Goal: Information Seeking & Learning: Learn about a topic

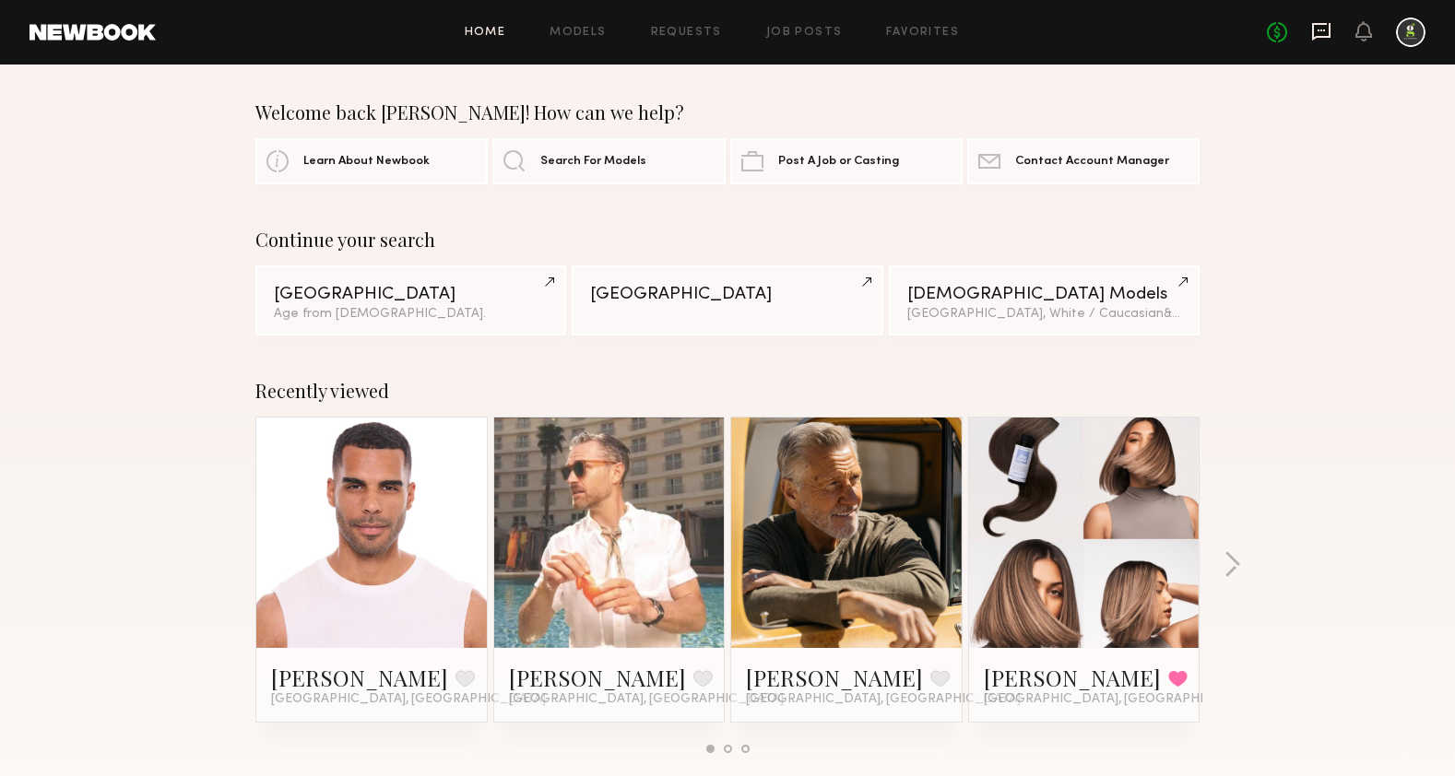
click at [1317, 37] on icon at bounding box center [1321, 32] width 18 height 18
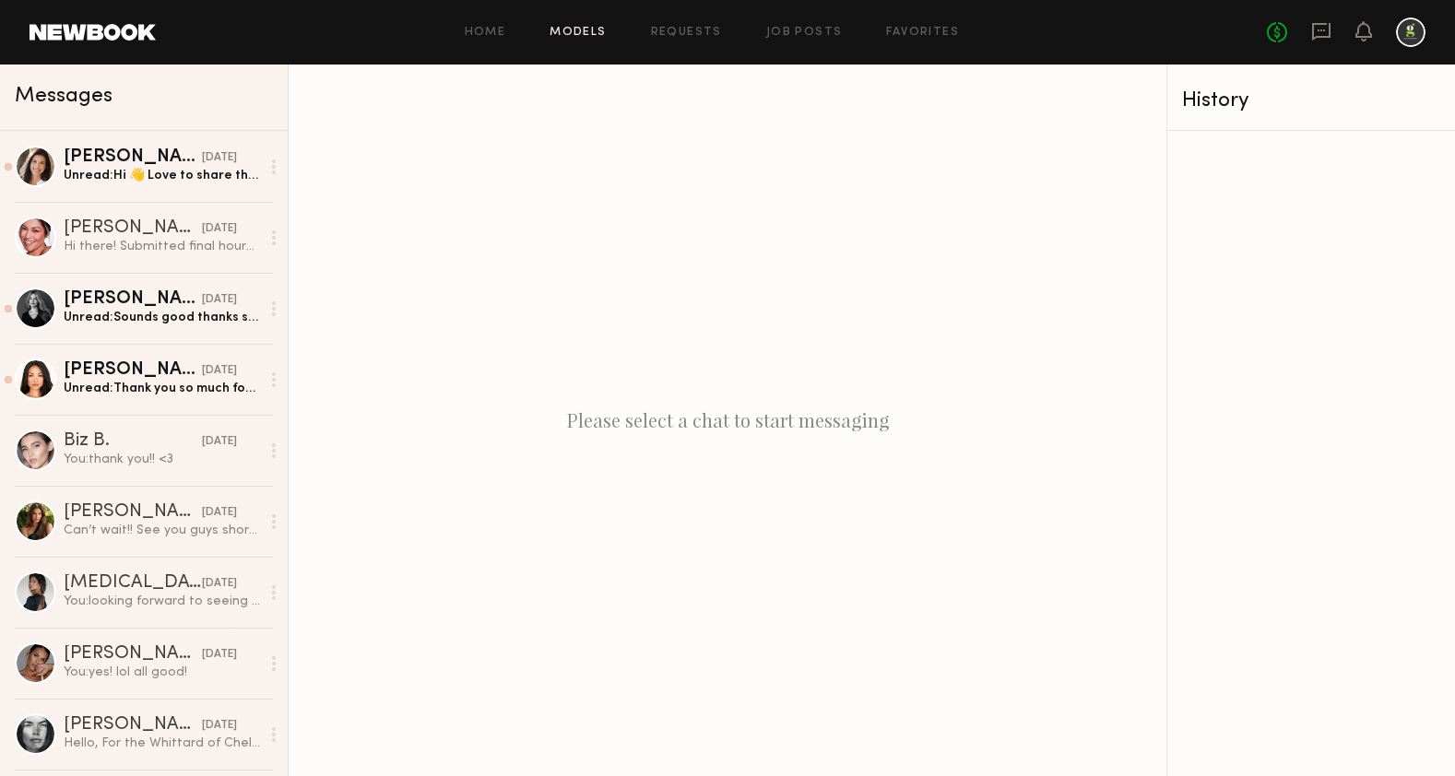
click at [604, 30] on link "Models" at bounding box center [577, 33] width 56 height 12
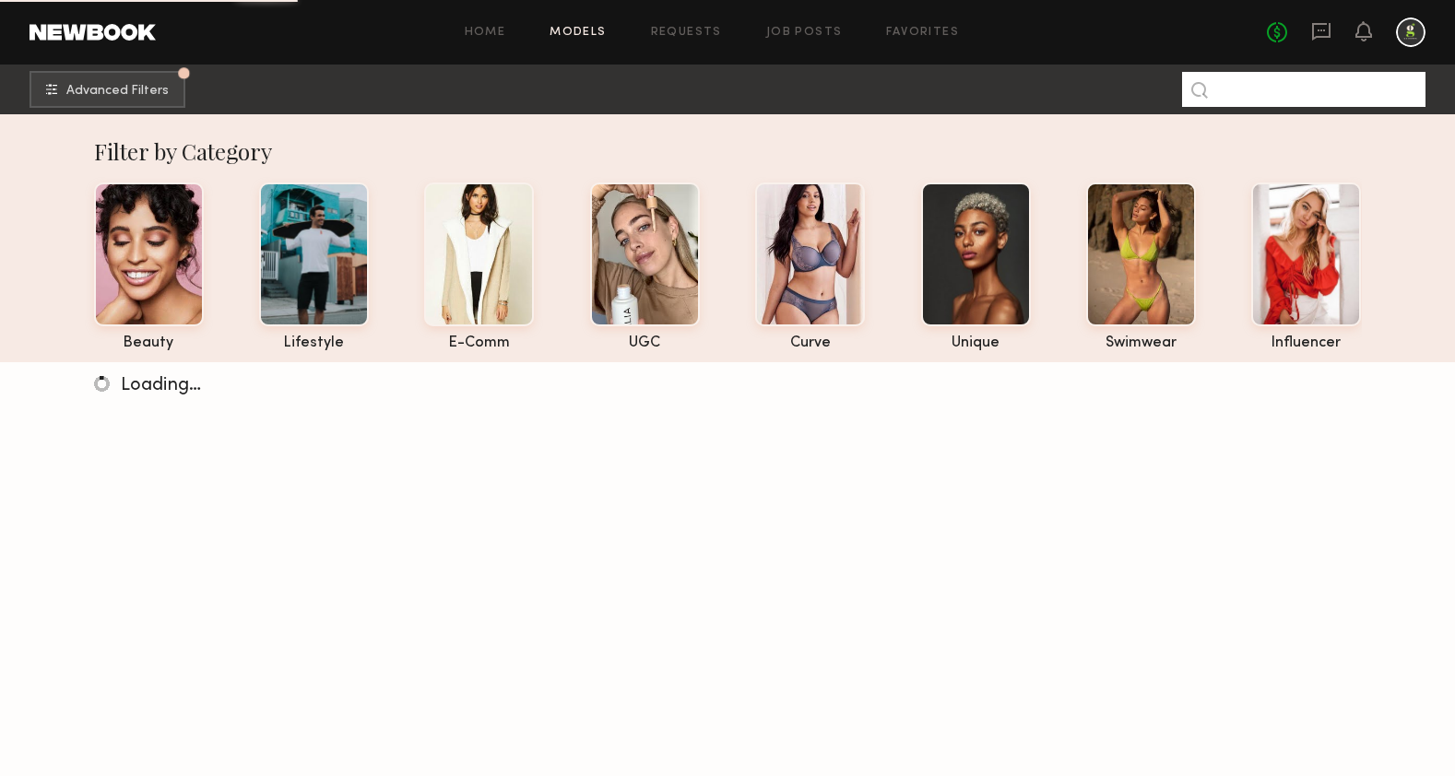
click at [1266, 93] on input at bounding box center [1303, 89] width 243 height 35
paste input "*******"
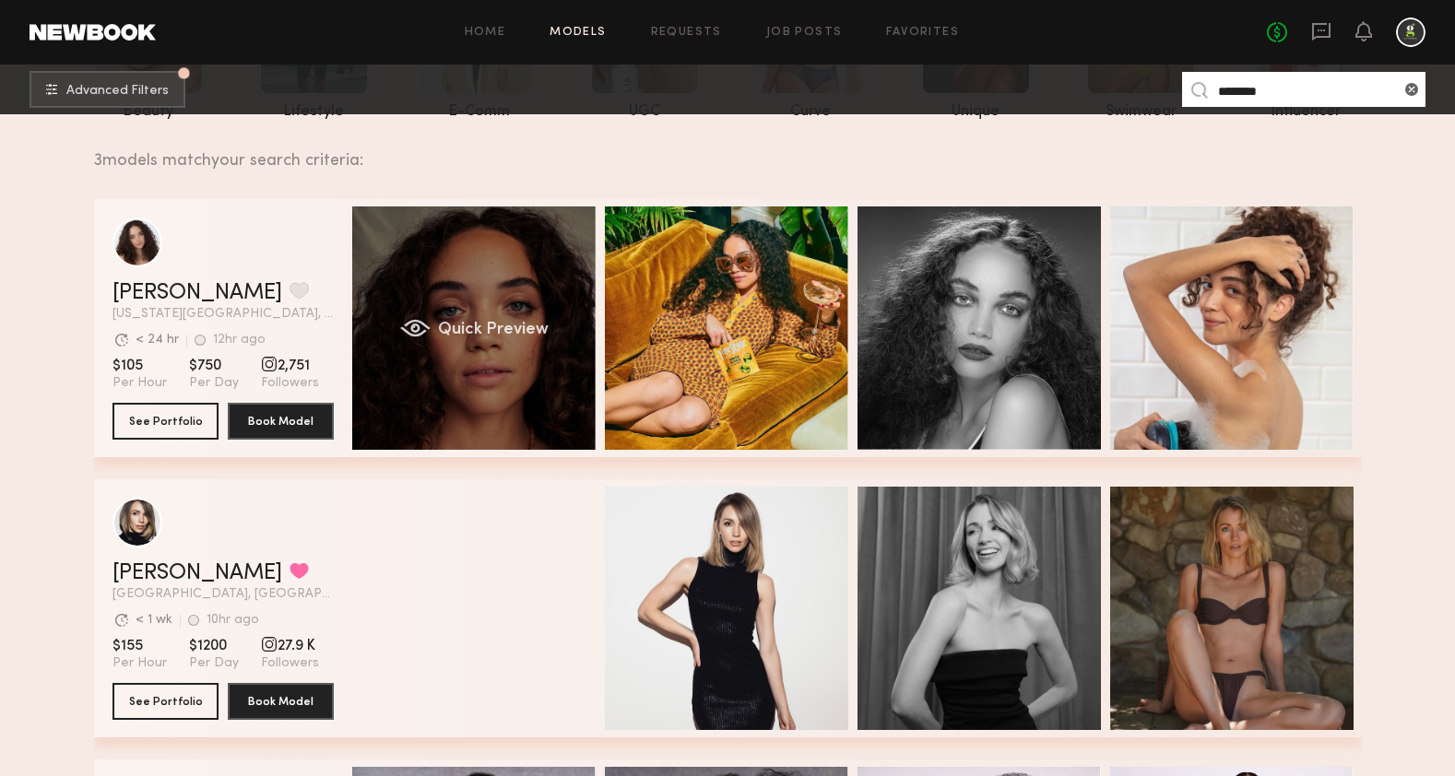
scroll to position [268, 0]
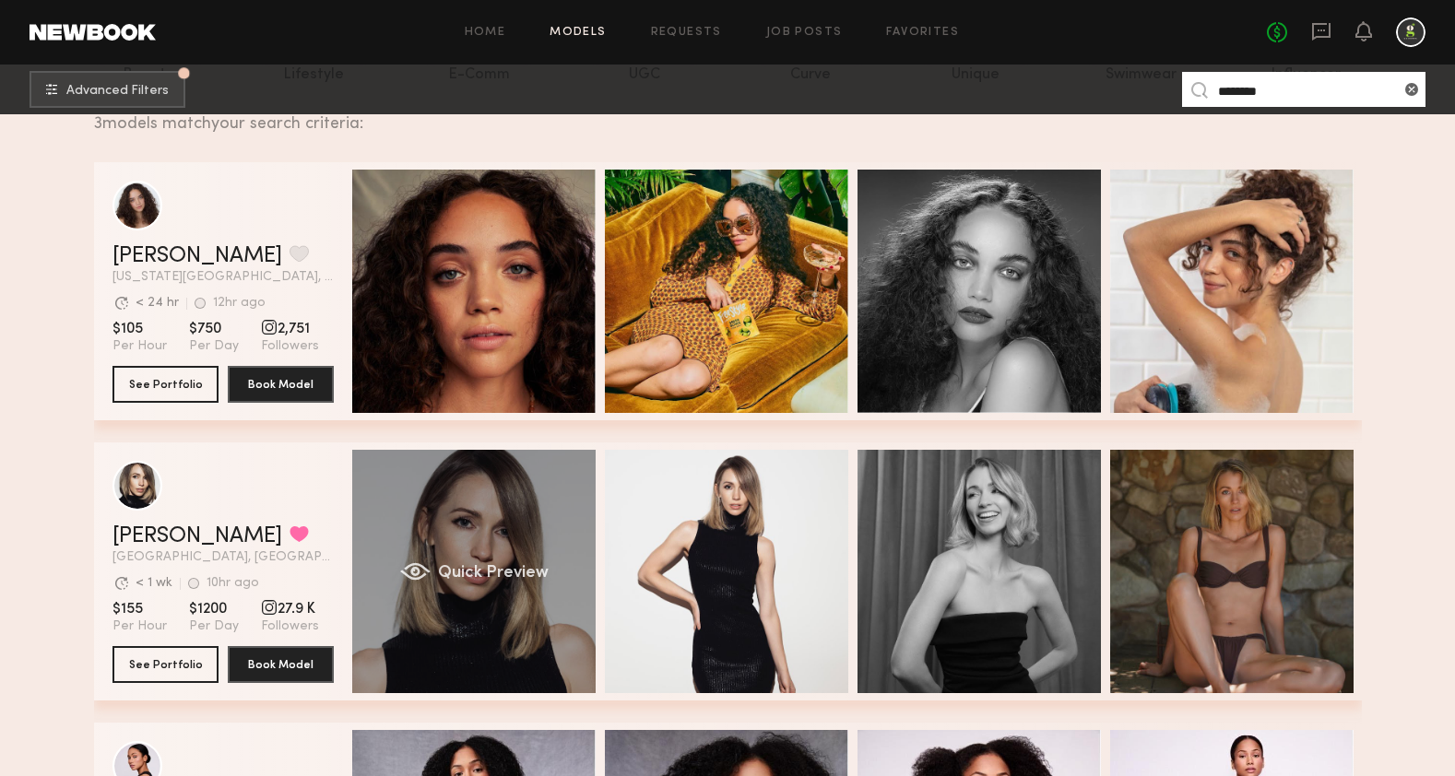
type input "*******"
click at [491, 517] on div "Quick Preview" at bounding box center [473, 571] width 243 height 243
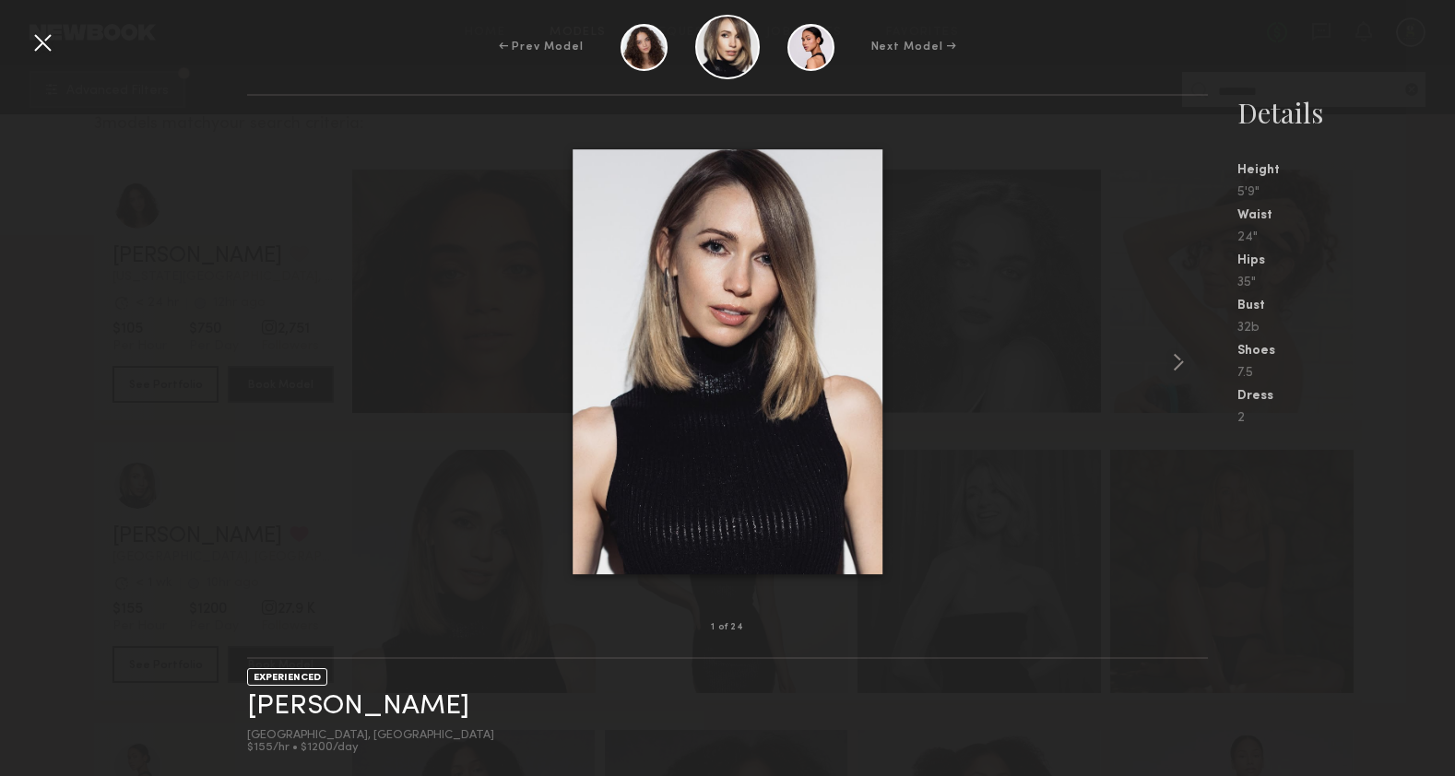
click at [53, 34] on div at bounding box center [43, 43] width 30 height 30
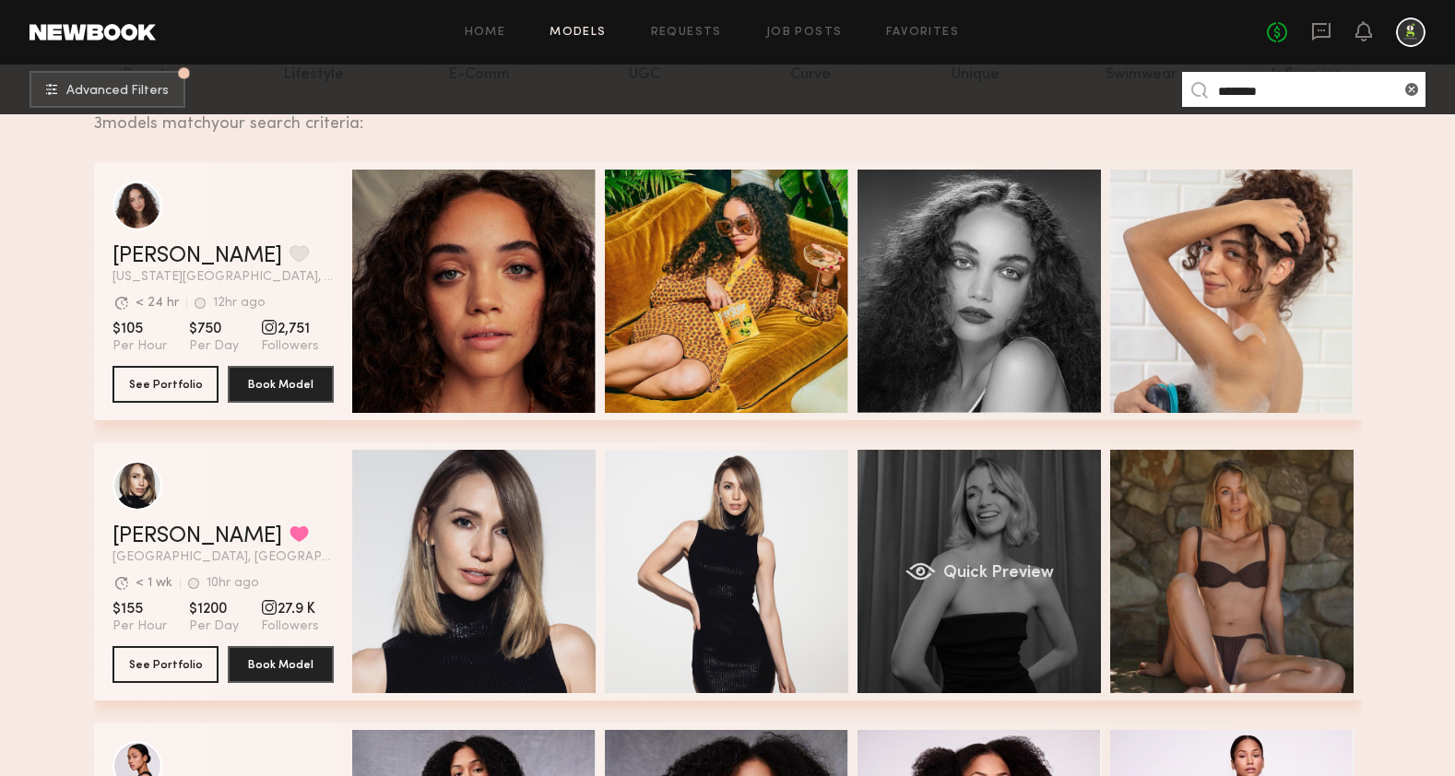
click at [1026, 574] on span "Quick Preview" at bounding box center [997, 573] width 111 height 17
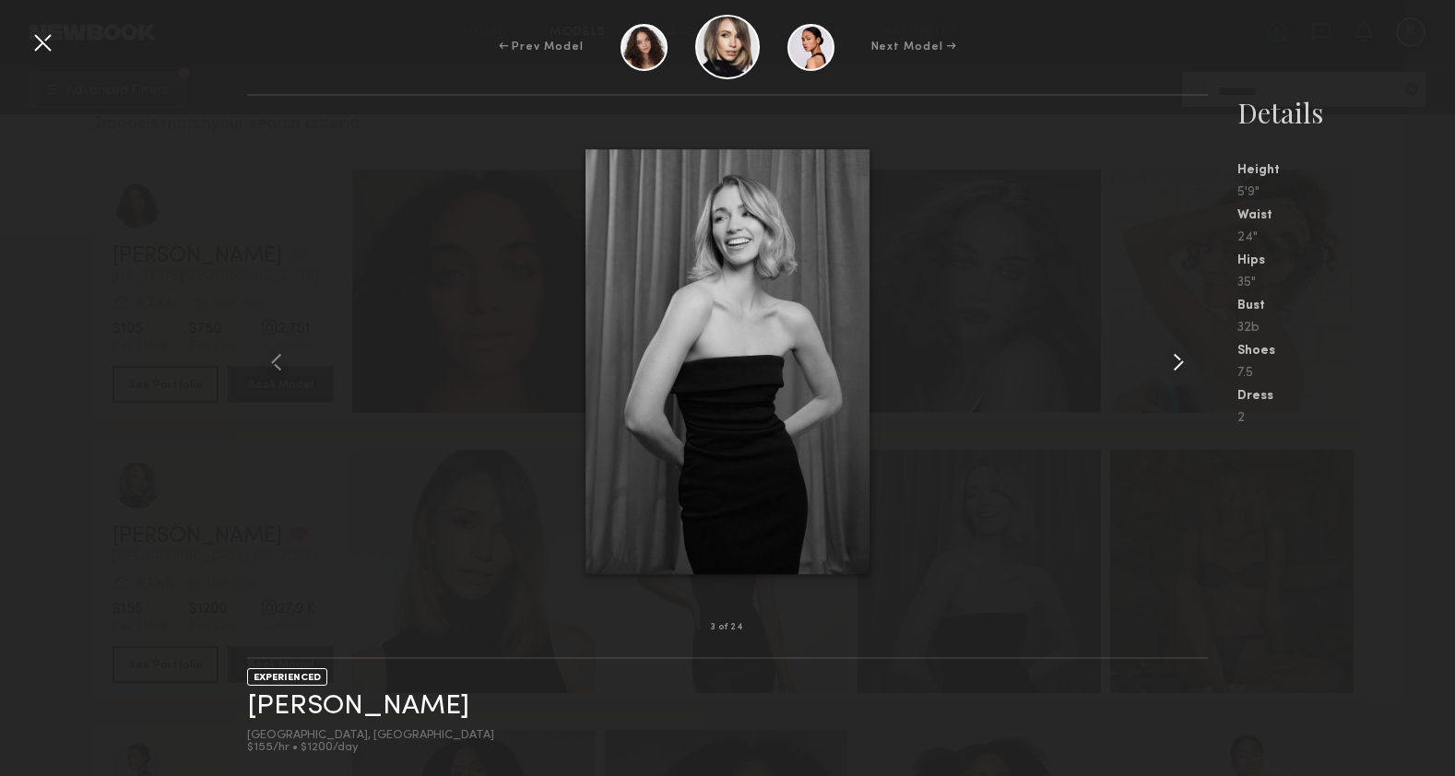
click at [1178, 354] on common-icon at bounding box center [1178, 363] width 30 height 30
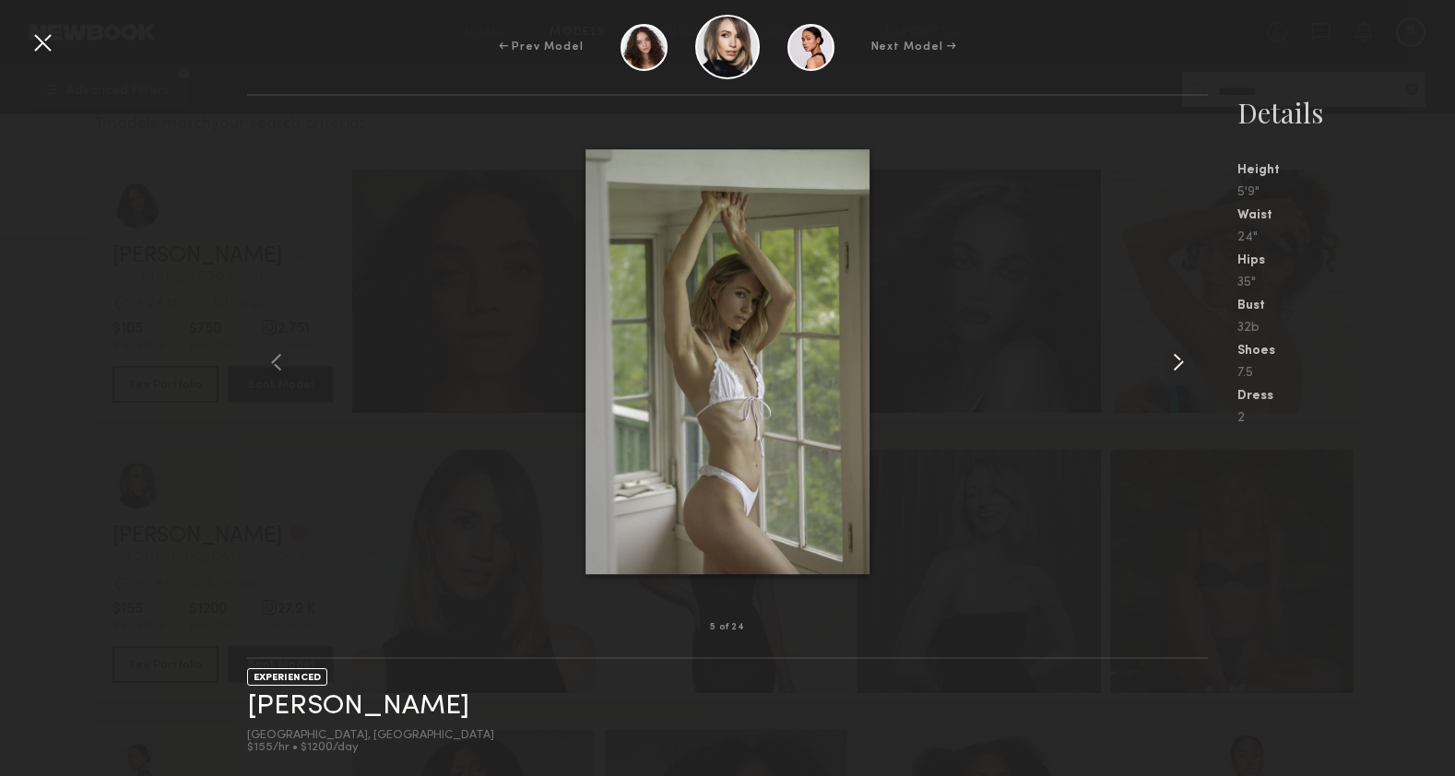
click at [1178, 354] on common-icon at bounding box center [1178, 363] width 30 height 30
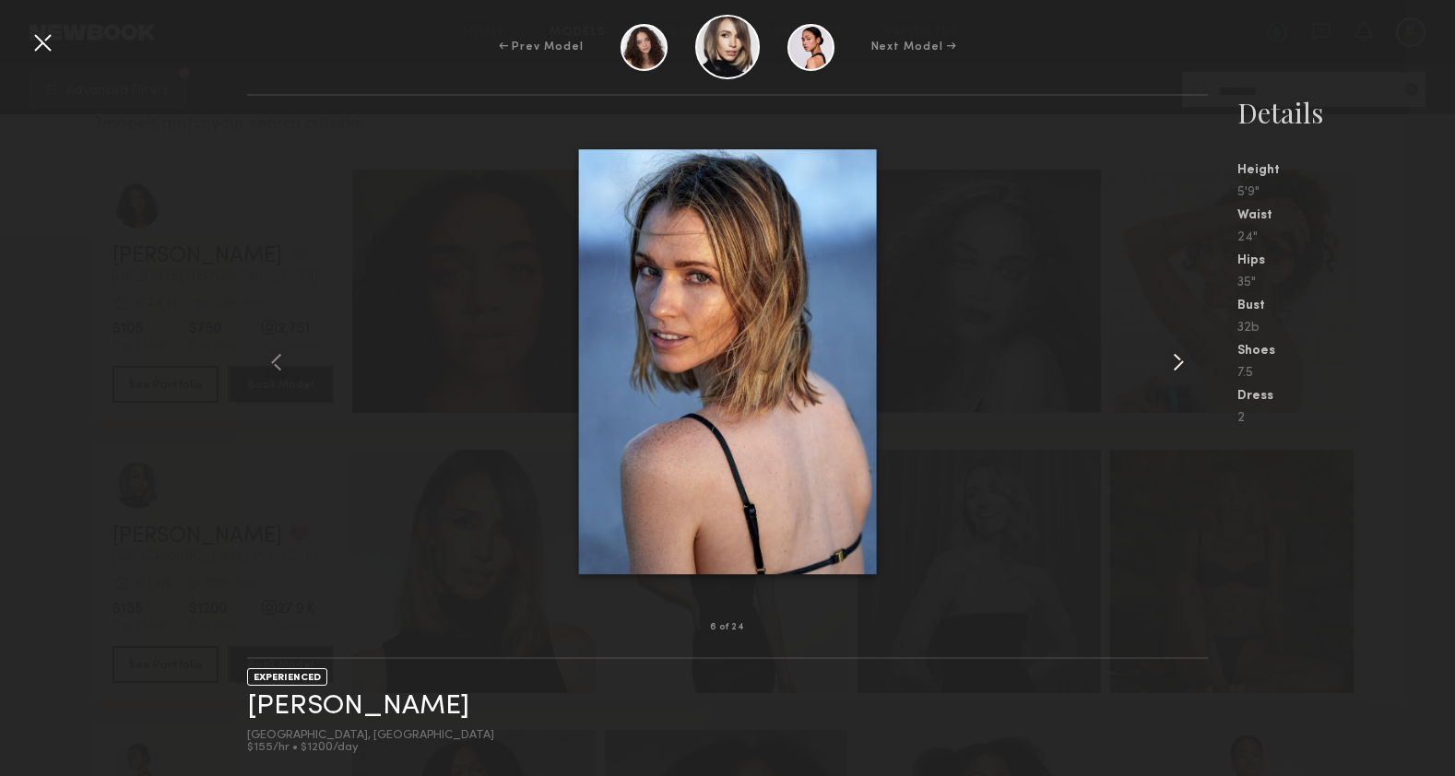
click at [1178, 354] on common-icon at bounding box center [1178, 363] width 30 height 30
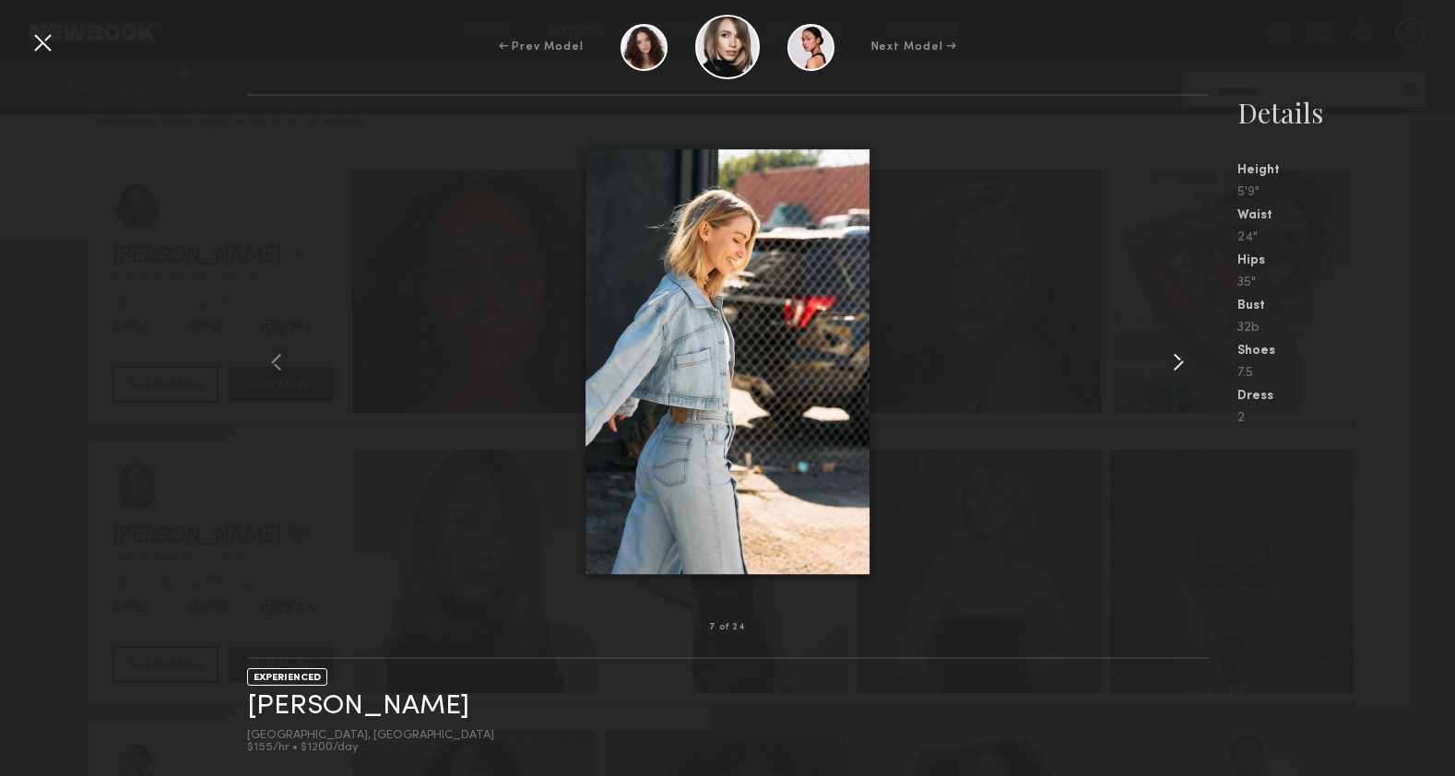
click at [1178, 354] on common-icon at bounding box center [1178, 363] width 30 height 30
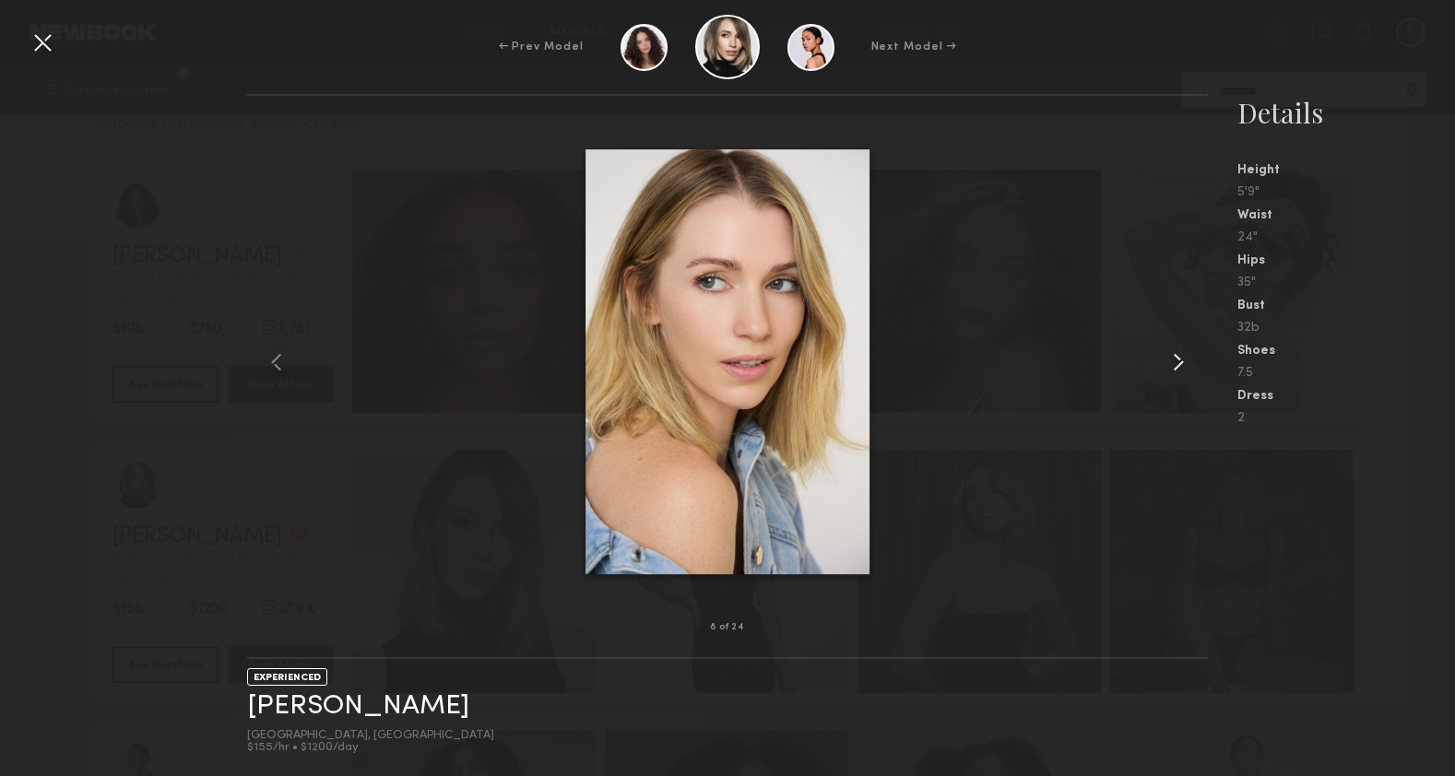
click at [1178, 354] on common-icon at bounding box center [1178, 363] width 30 height 30
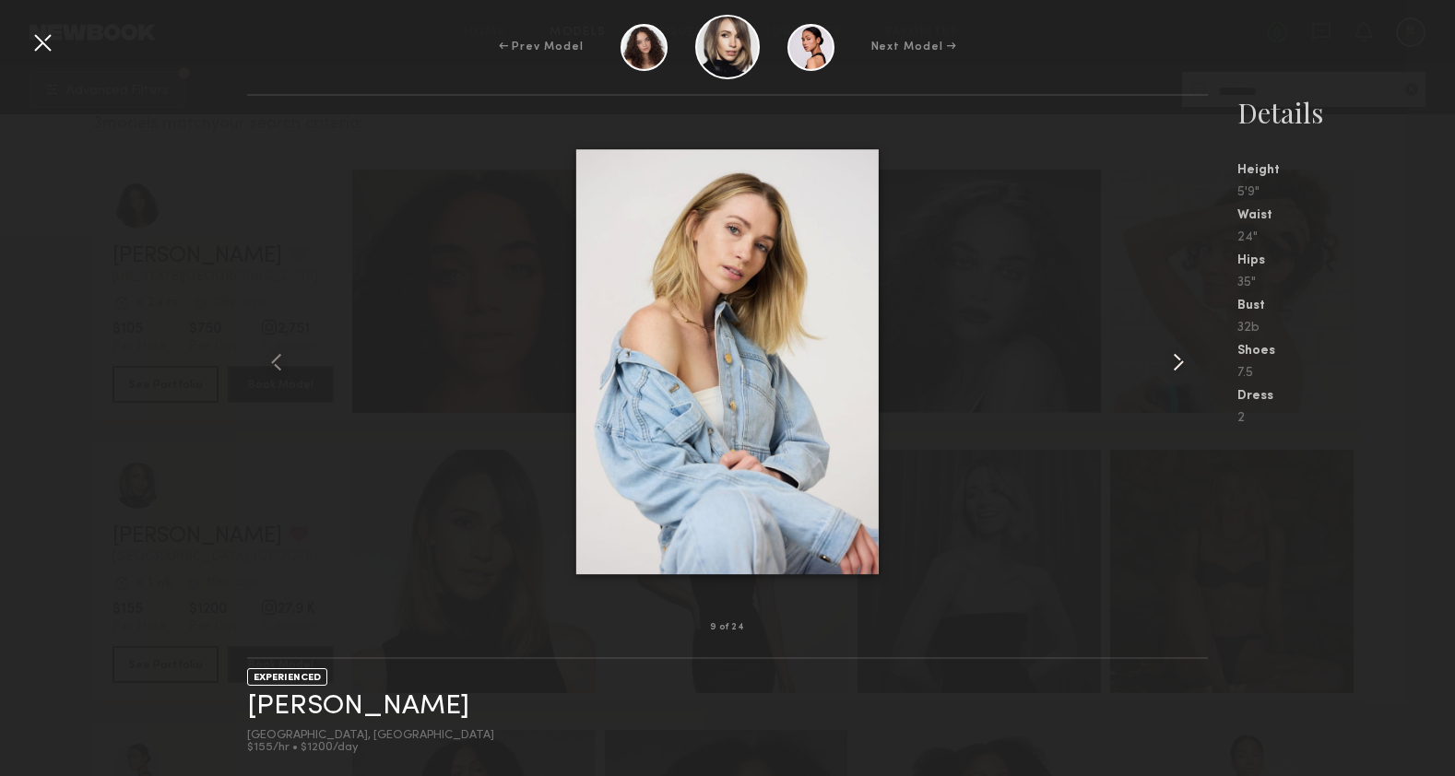
click at [1178, 354] on common-icon at bounding box center [1178, 363] width 30 height 30
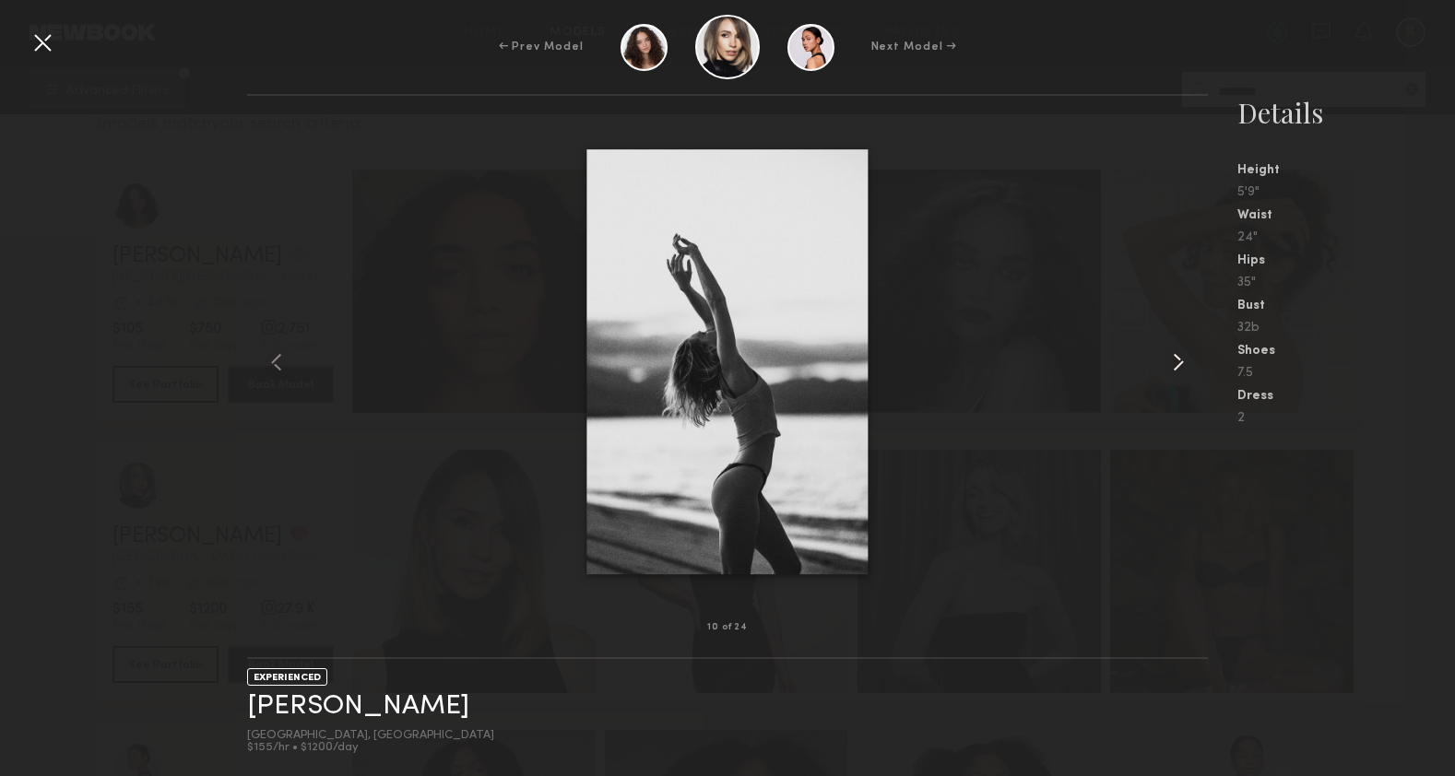
click at [1178, 354] on common-icon at bounding box center [1178, 363] width 30 height 30
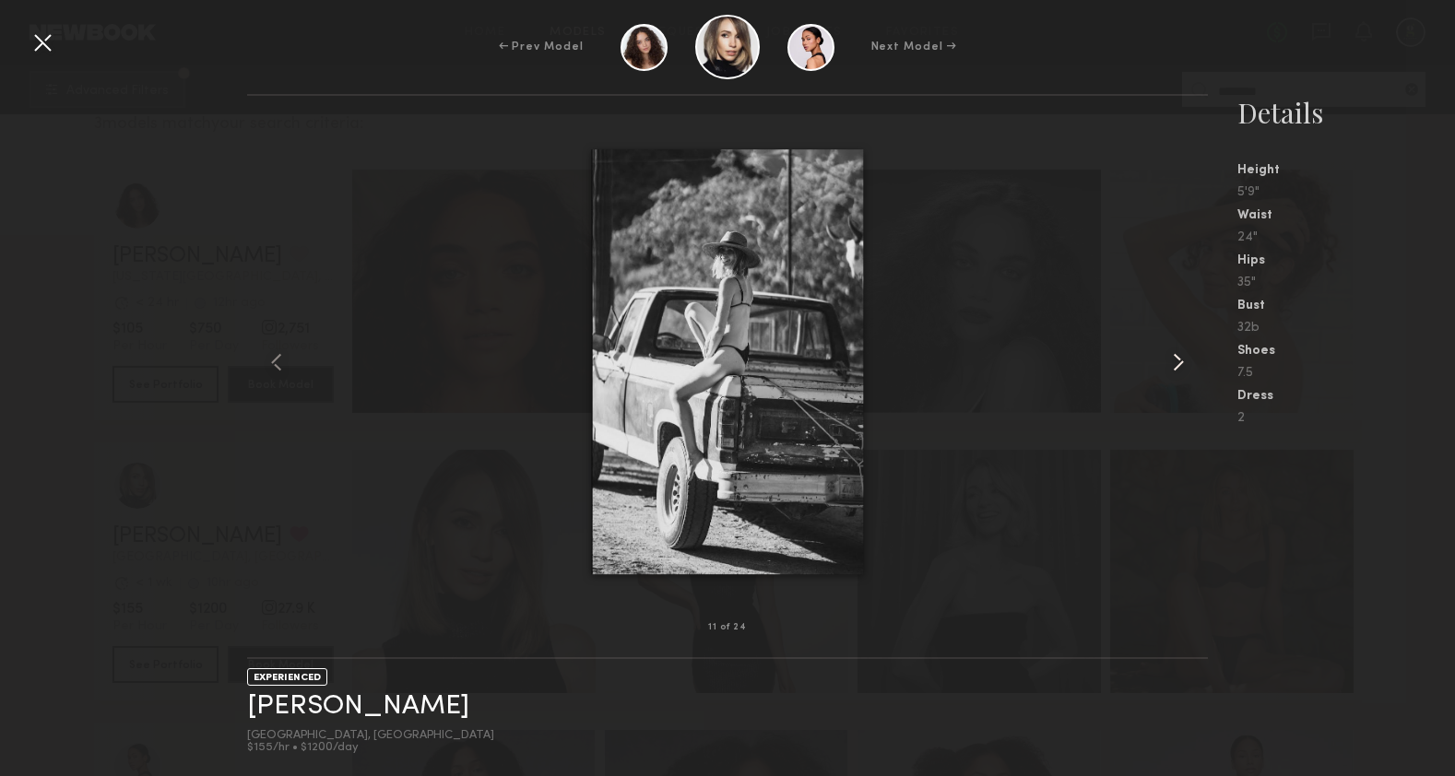
click at [1178, 354] on common-icon at bounding box center [1178, 363] width 30 height 30
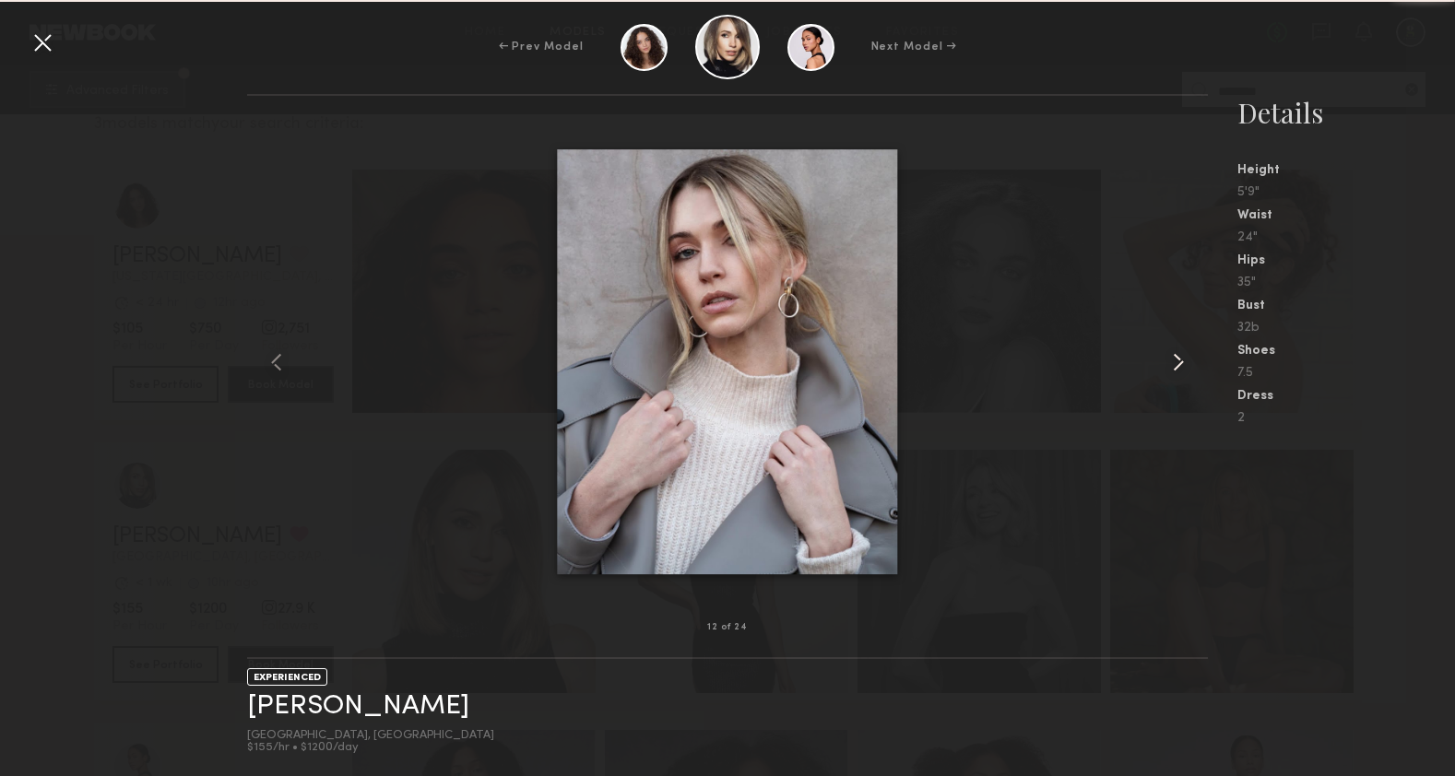
click at [1178, 354] on common-icon at bounding box center [1178, 363] width 30 height 30
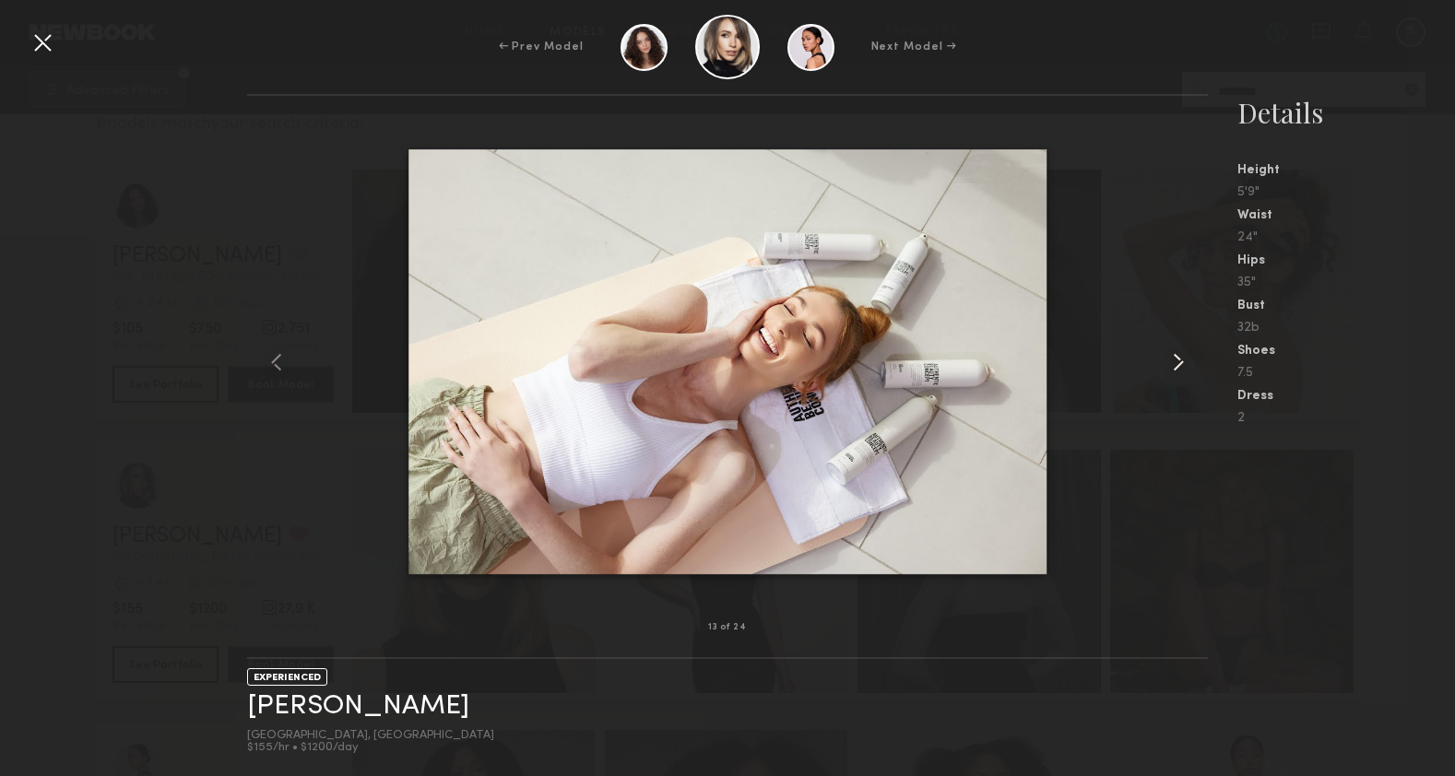
click at [1178, 354] on common-icon at bounding box center [1178, 363] width 30 height 30
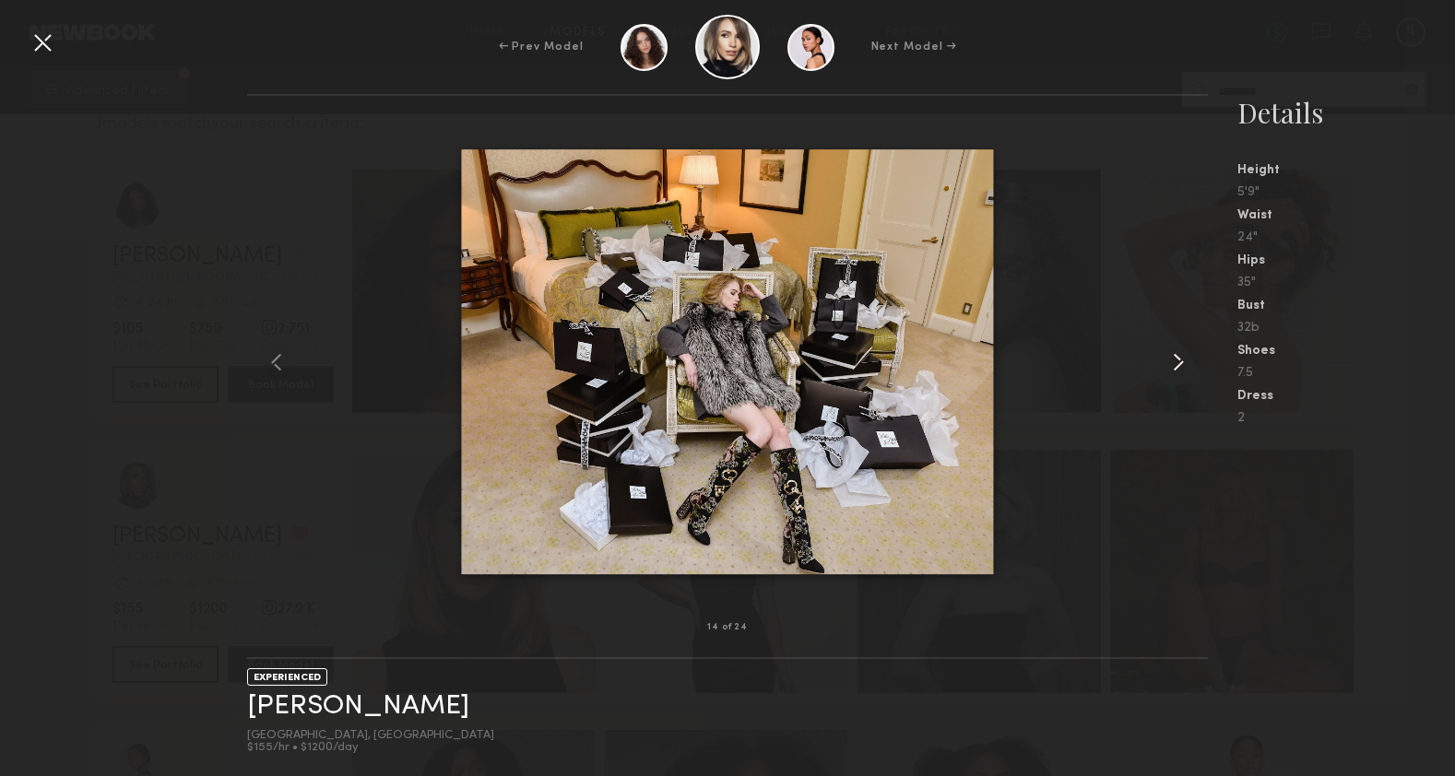
click at [1178, 353] on common-icon at bounding box center [1178, 363] width 30 height 30
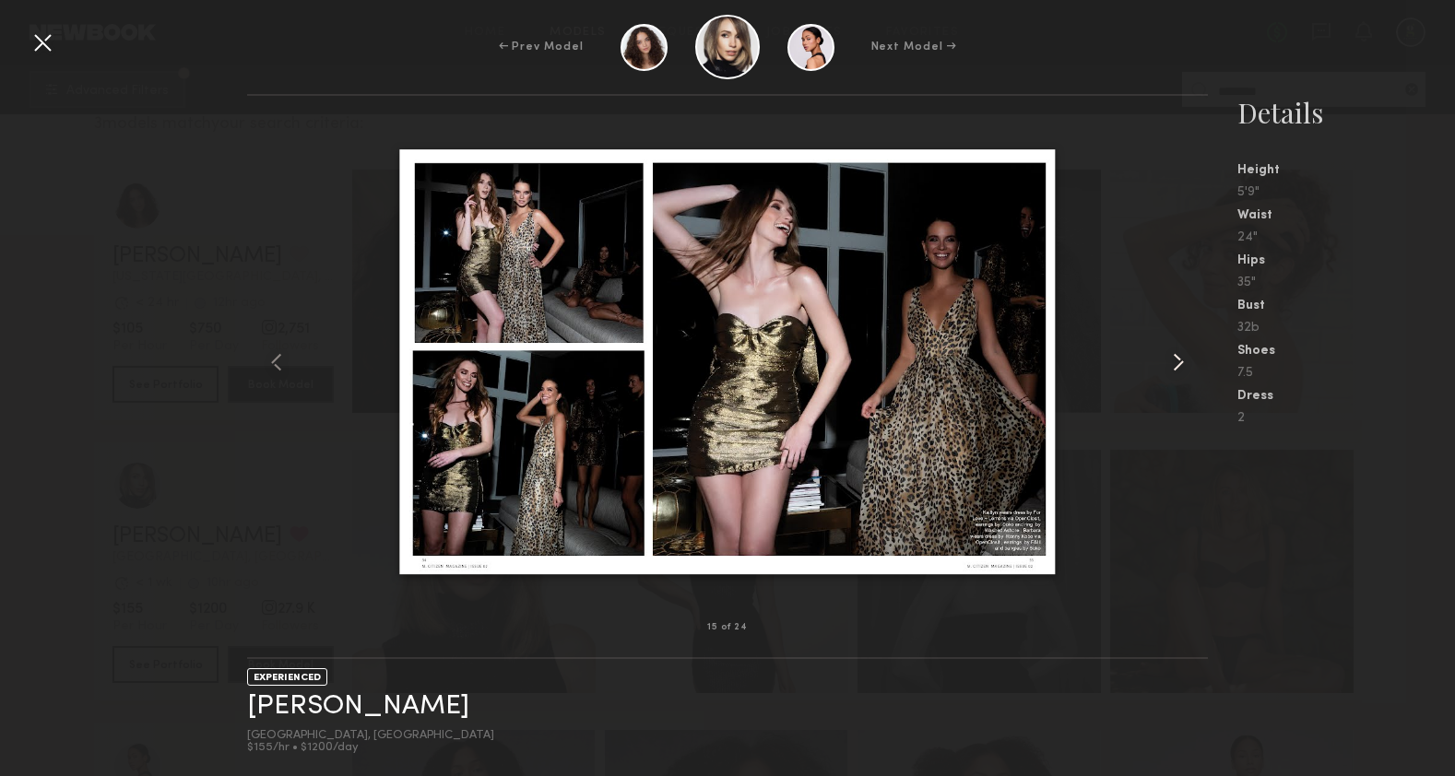
click at [1178, 353] on common-icon at bounding box center [1178, 363] width 30 height 30
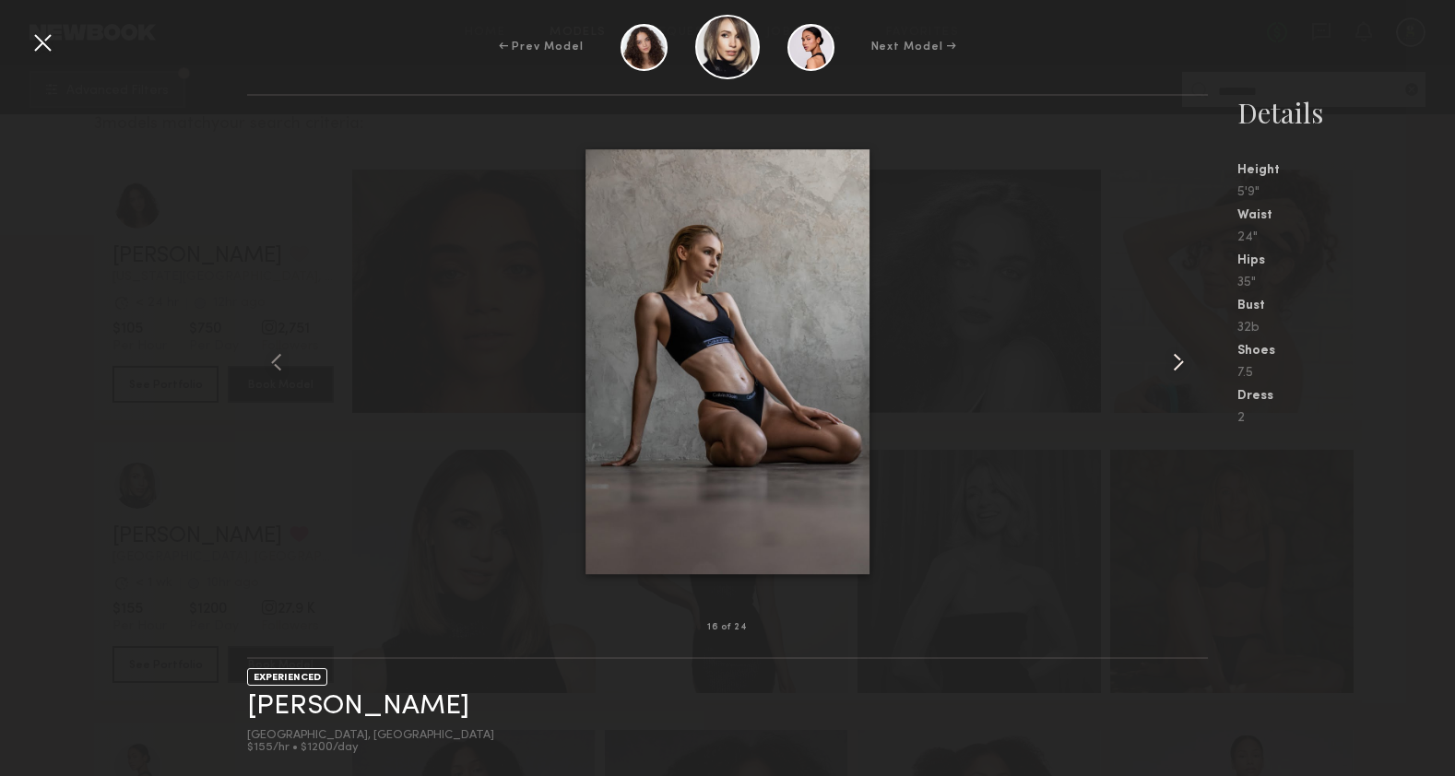
click at [1178, 353] on common-icon at bounding box center [1178, 363] width 30 height 30
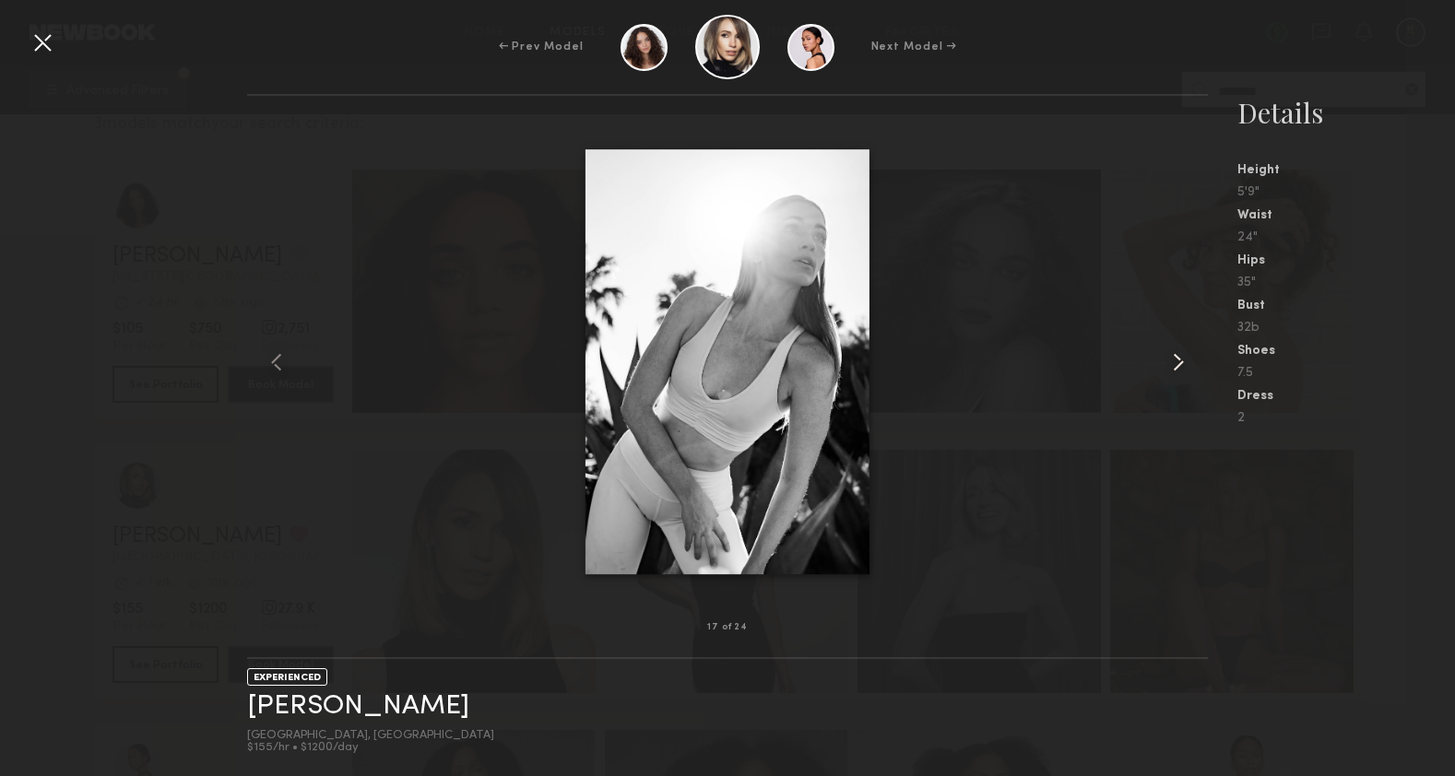
click at [1178, 353] on common-icon at bounding box center [1178, 363] width 30 height 30
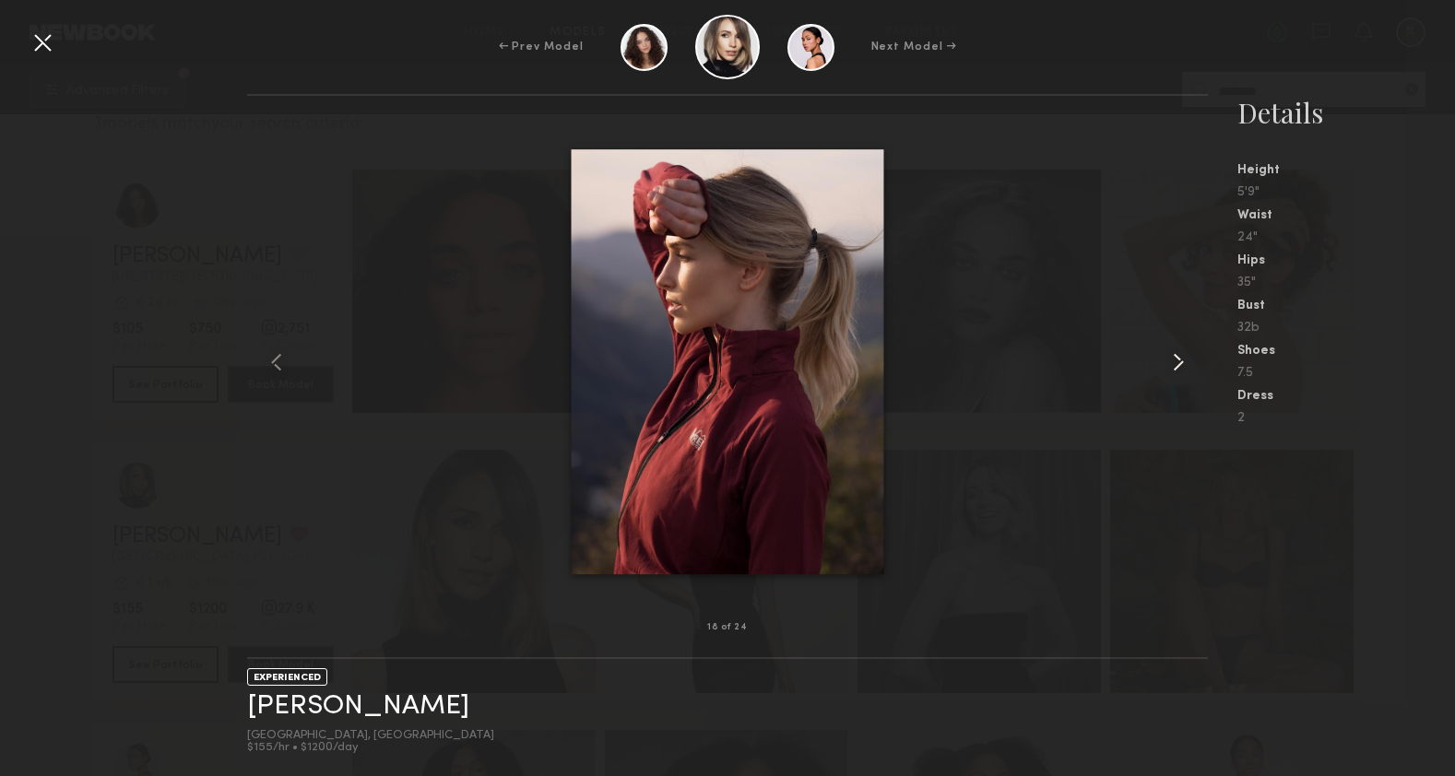
click at [1178, 353] on common-icon at bounding box center [1178, 363] width 30 height 30
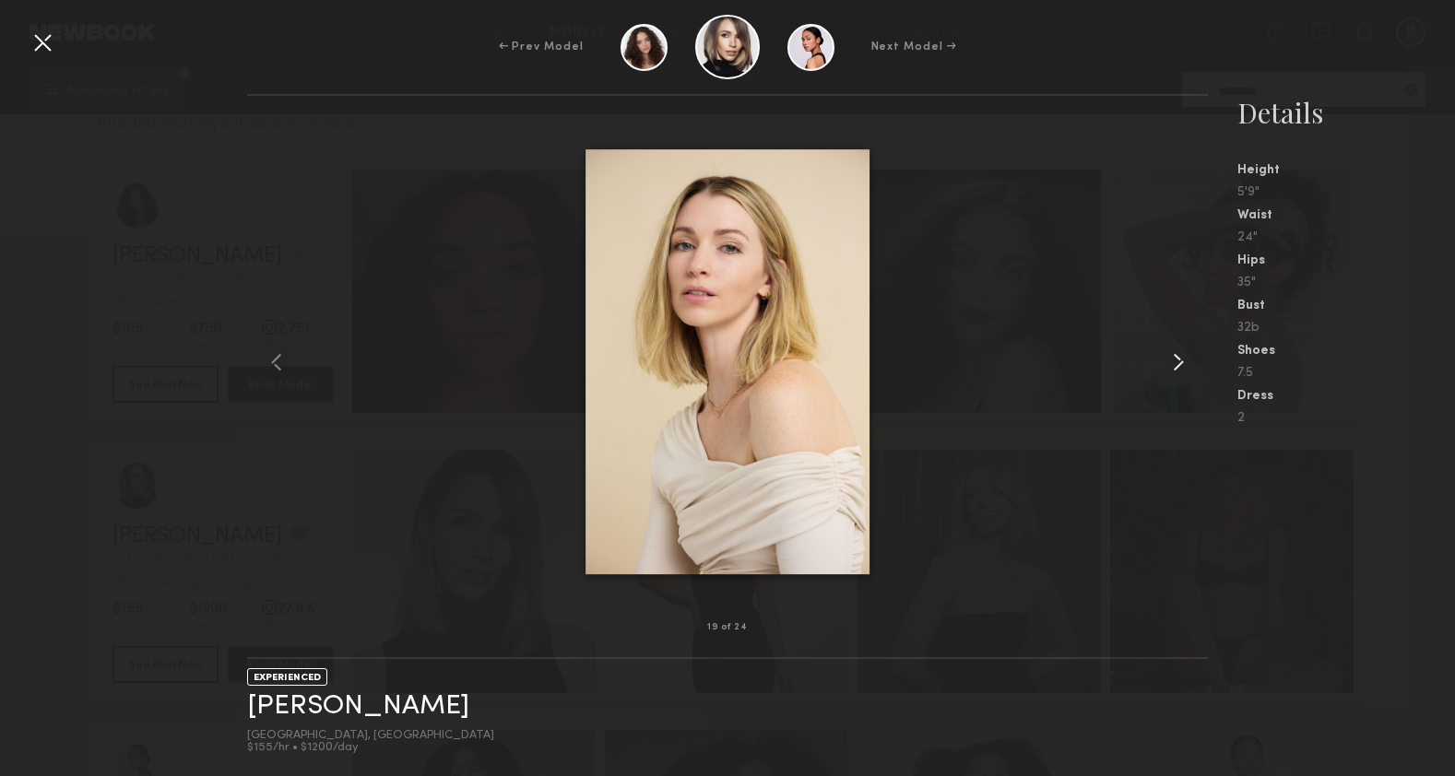
click at [1174, 365] on common-icon at bounding box center [1178, 363] width 30 height 30
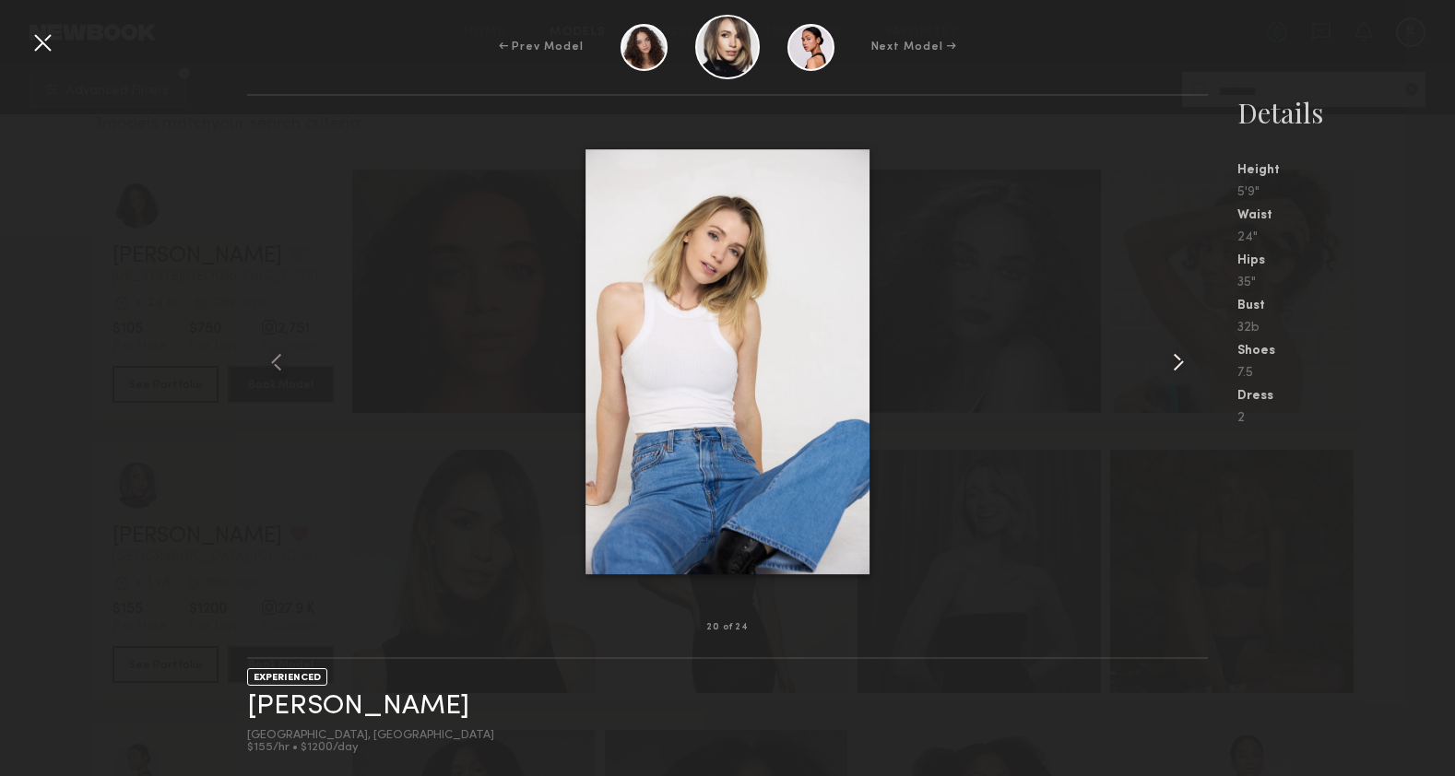
click at [1174, 365] on common-icon at bounding box center [1178, 363] width 30 height 30
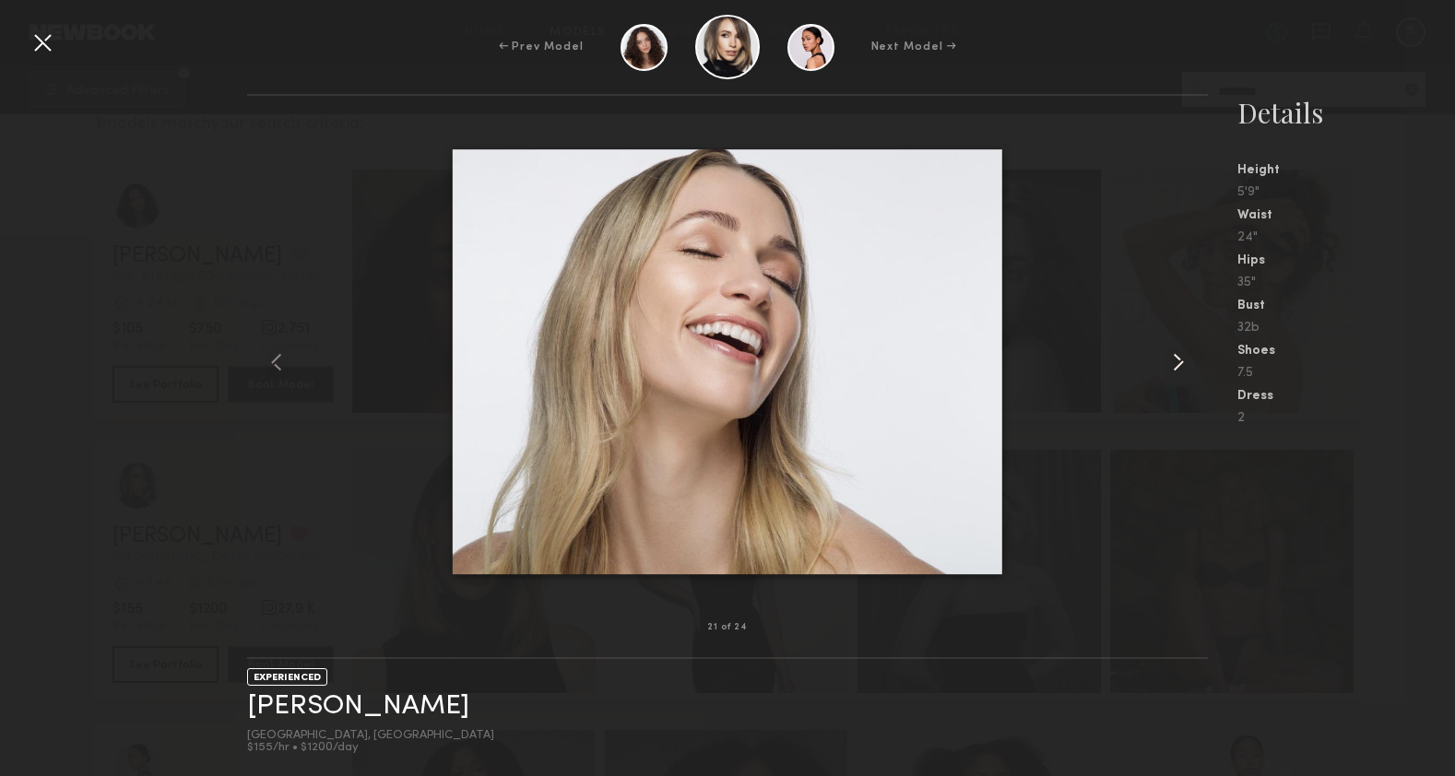
click at [1174, 365] on common-icon at bounding box center [1178, 363] width 30 height 30
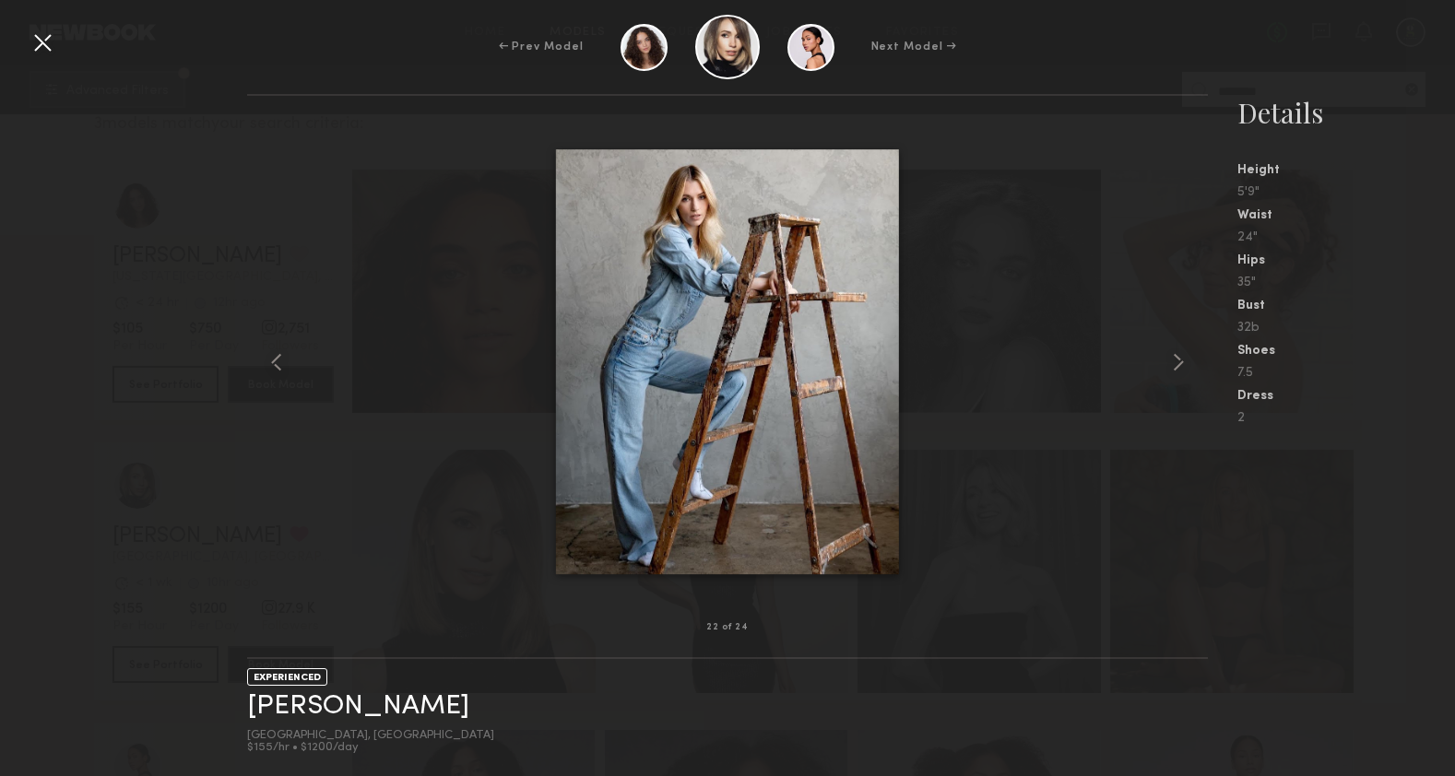
click at [296, 361] on div at bounding box center [727, 361] width 960 height 473
click at [281, 364] on common-icon at bounding box center [277, 363] width 30 height 30
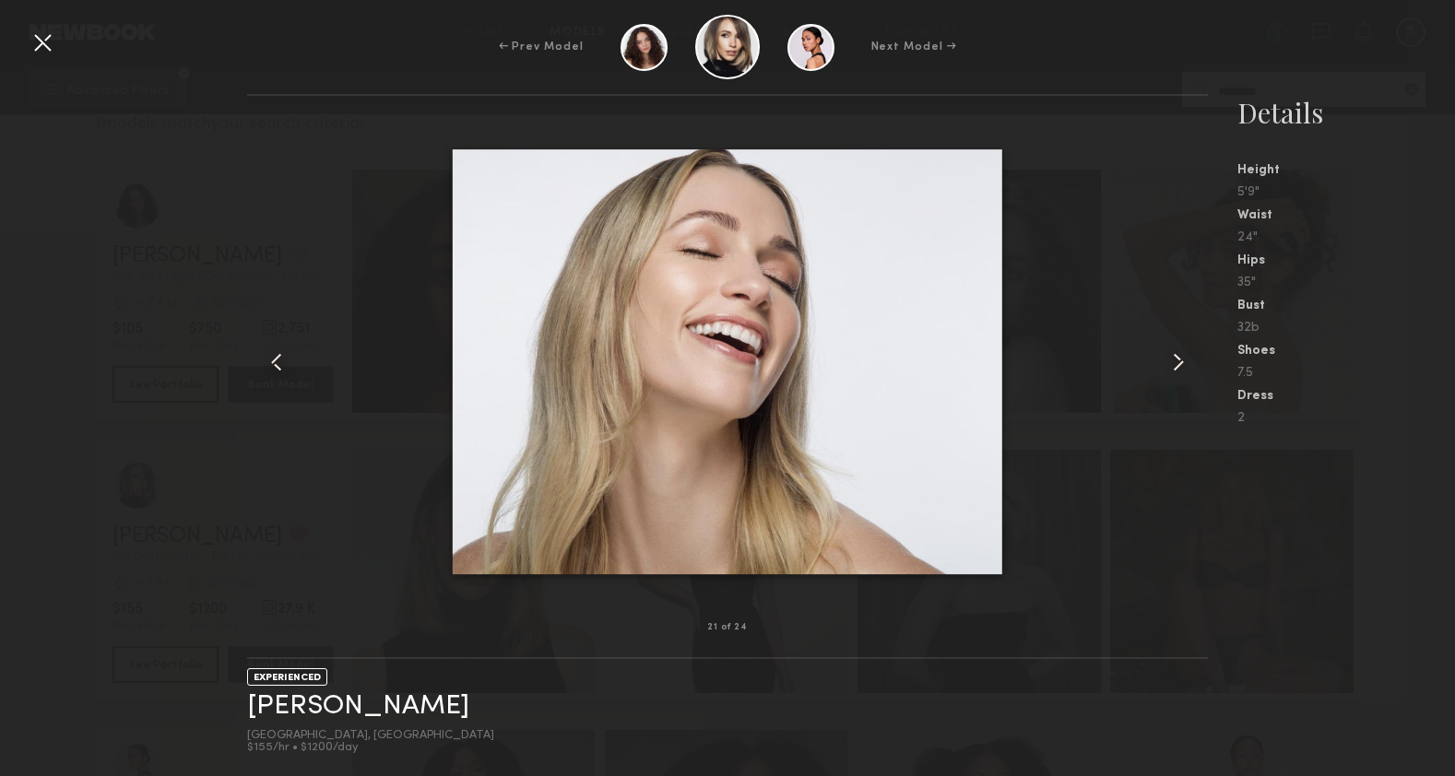
click at [41, 43] on div at bounding box center [43, 43] width 30 height 30
